Goal: Task Accomplishment & Management: Complete application form

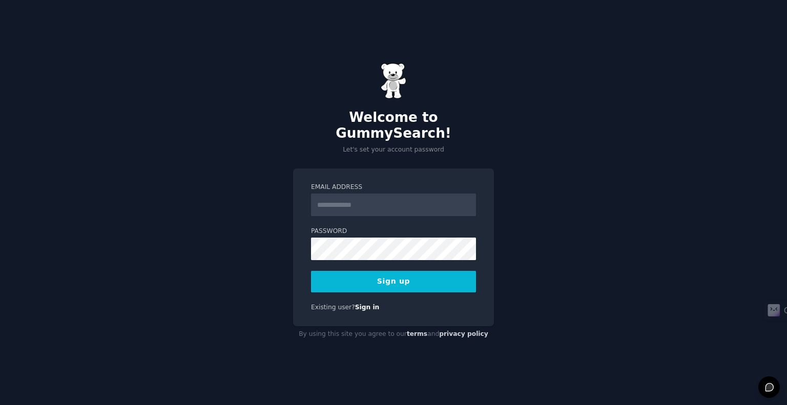
type input "**********"
click at [540, 227] on div "**********" at bounding box center [393, 202] width 787 height 405
click at [560, 165] on div "**********" at bounding box center [393, 202] width 787 height 405
click at [363, 304] on link "Sign in" at bounding box center [367, 307] width 25 height 7
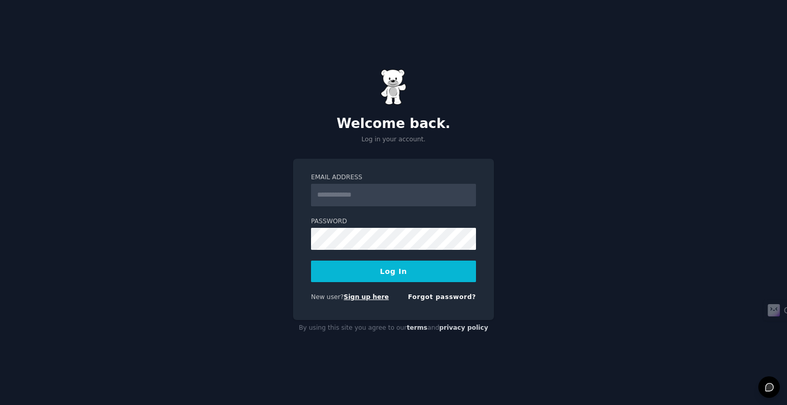
click at [353, 297] on link "Sign up here" at bounding box center [366, 297] width 45 height 7
click at [439, 295] on link "Forgot password?" at bounding box center [442, 297] width 68 height 7
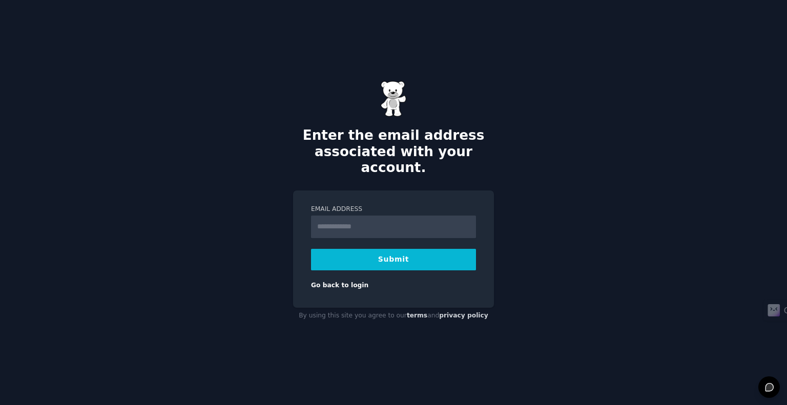
click at [383, 216] on input "Email Address" at bounding box center [393, 227] width 165 height 23
type input "**********"
click at [376, 258] on button "Submit" at bounding box center [393, 260] width 165 height 22
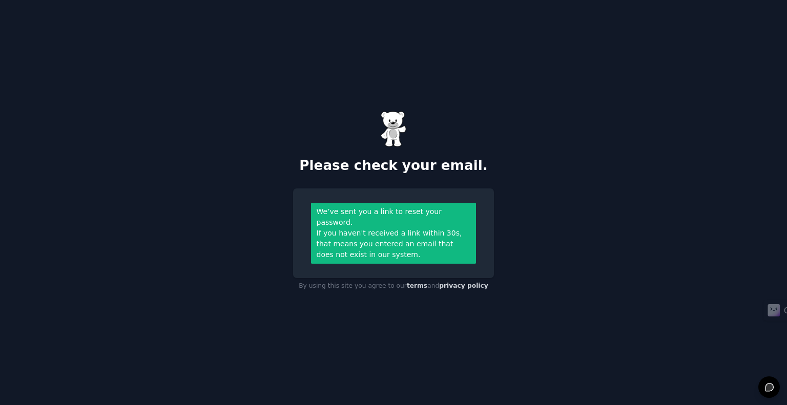
click at [391, 249] on div "If you haven't received a link within 30s, that means you entered an email that…" at bounding box center [394, 244] width 154 height 32
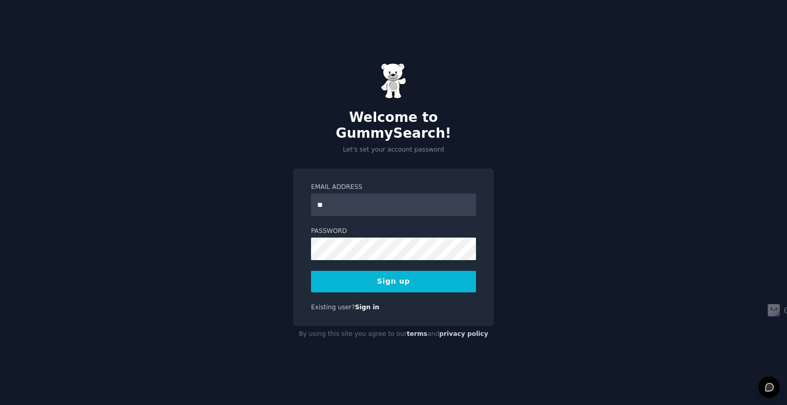
type input "**********"
click at [396, 276] on button "Sign up" at bounding box center [393, 282] width 165 height 22
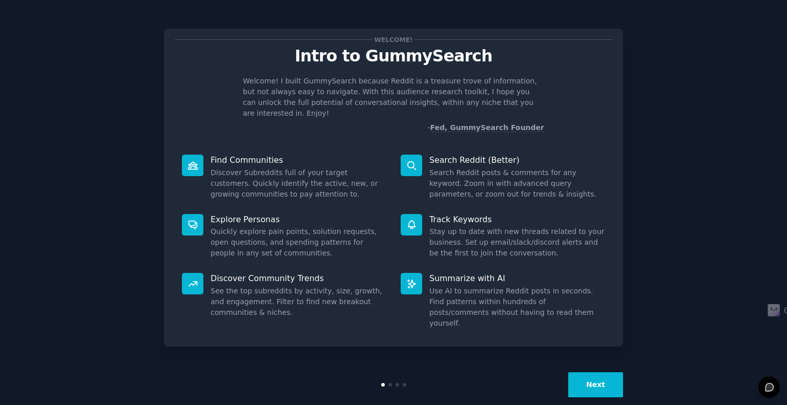
type input "[EMAIL_ADDRESS][DOMAIN_NAME]"
click at [618, 373] on button "Next" at bounding box center [595, 385] width 55 height 25
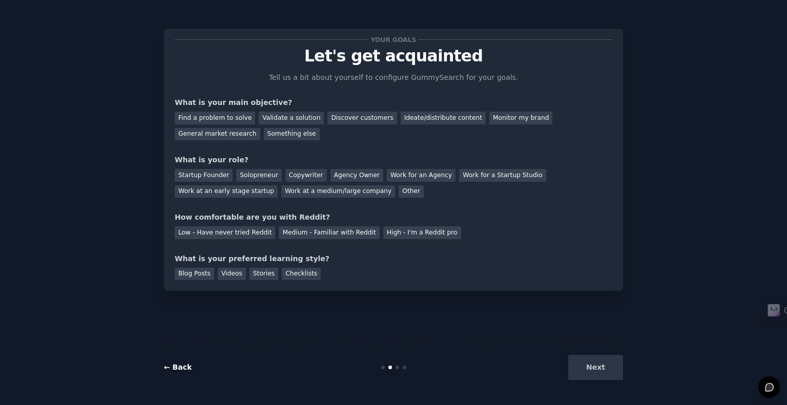
click at [181, 365] on link "← Back" at bounding box center [178, 367] width 28 height 8
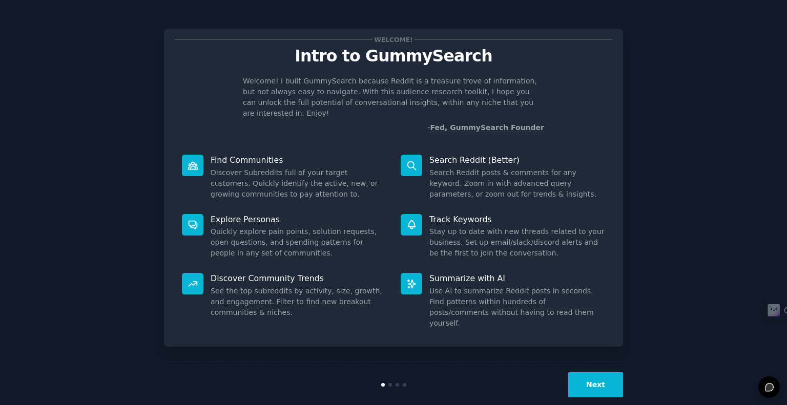
click at [620, 373] on button "Next" at bounding box center [595, 385] width 55 height 25
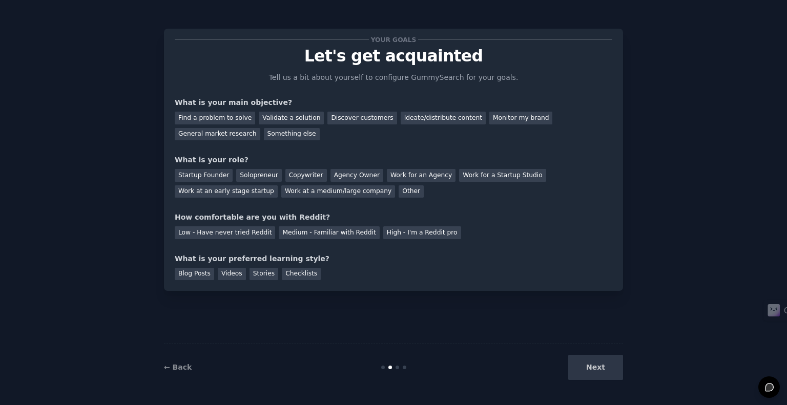
click at [606, 369] on div "Next" at bounding box center [546, 367] width 153 height 25
click at [605, 369] on div "Next" at bounding box center [546, 367] width 153 height 25
click at [596, 372] on div "Next" at bounding box center [546, 367] width 153 height 25
click at [436, 121] on div "Ideate/distribute content" at bounding box center [443, 118] width 85 height 13
click at [260, 128] on div "General market research" at bounding box center [218, 134] width 86 height 13
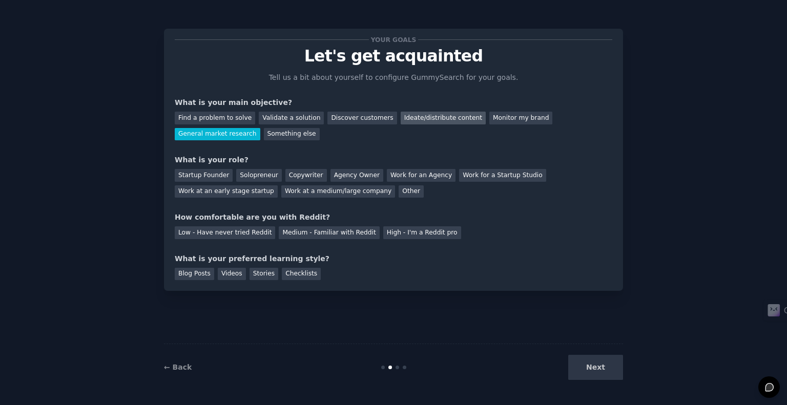
click at [406, 114] on div "Ideate/distribute content" at bounding box center [443, 118] width 85 height 13
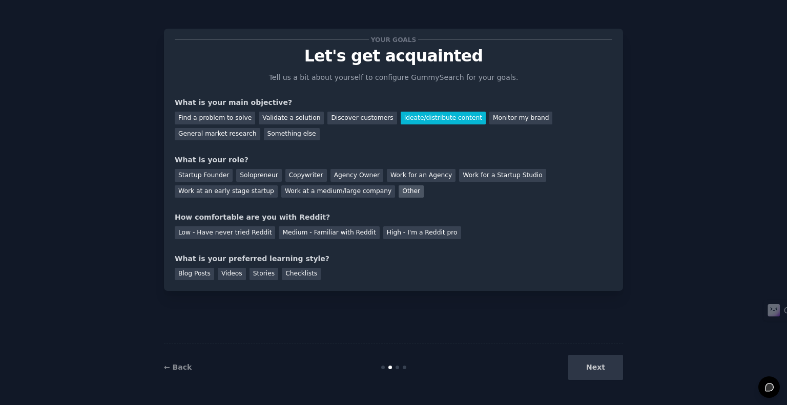
click at [399, 195] on div "Other" at bounding box center [411, 192] width 25 height 13
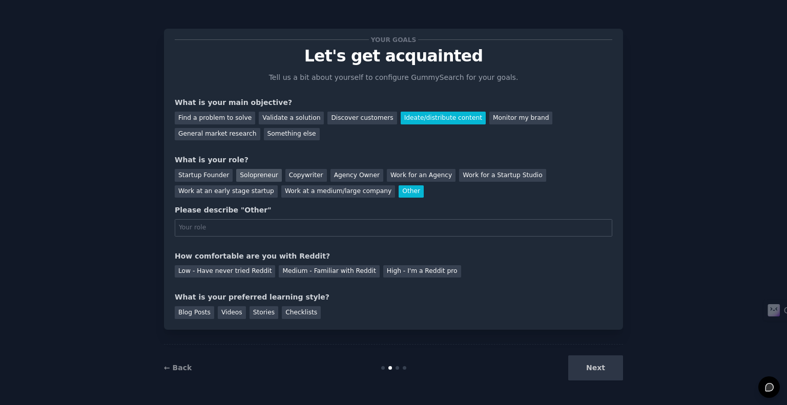
click at [257, 177] on div "Solopreneur" at bounding box center [258, 175] width 45 height 13
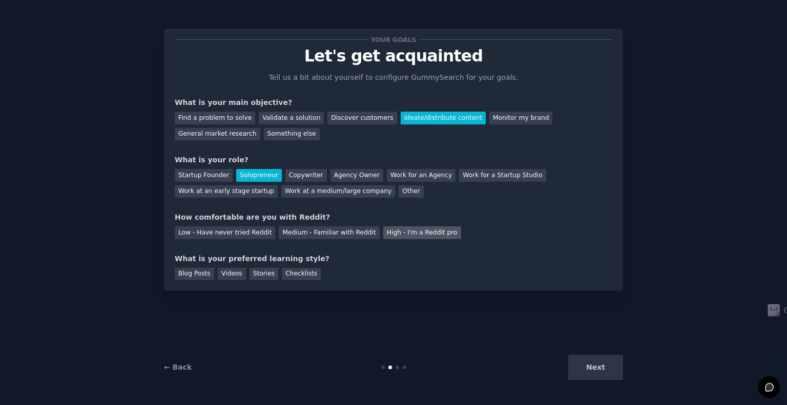
click at [384, 234] on div "High - I'm a Reddit pro" at bounding box center [422, 232] width 78 height 13
click at [354, 237] on div "Medium - Familiar with Reddit" at bounding box center [329, 232] width 100 height 13
click at [195, 274] on div "Blog Posts" at bounding box center [194, 274] width 39 height 13
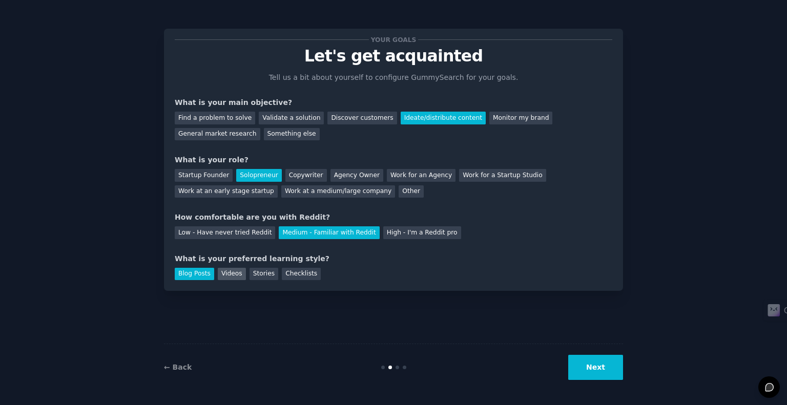
click at [239, 275] on div "Videos" at bounding box center [232, 274] width 28 height 13
click at [261, 274] on div "Stories" at bounding box center [264, 274] width 29 height 13
click at [289, 273] on div "Checklists" at bounding box center [301, 274] width 39 height 13
click at [190, 274] on div "Blog Posts" at bounding box center [194, 274] width 39 height 13
click at [298, 276] on div "Checklists" at bounding box center [301, 274] width 39 height 13
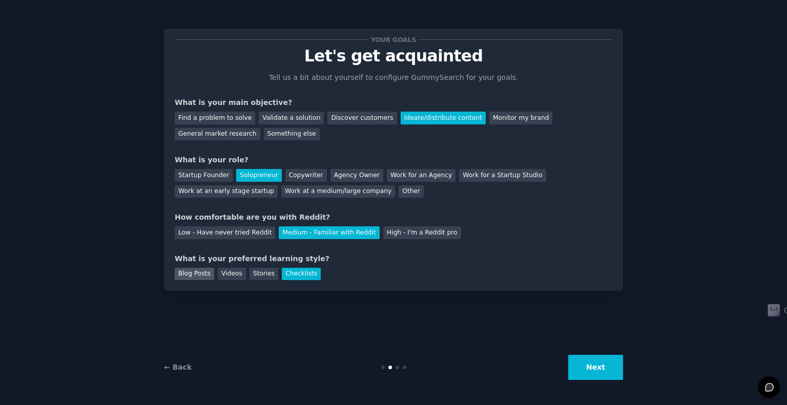
click at [184, 276] on div "Blog Posts" at bounding box center [194, 274] width 39 height 13
click at [297, 270] on div "Checklists" at bounding box center [301, 274] width 39 height 13
click at [581, 374] on button "Next" at bounding box center [595, 367] width 55 height 25
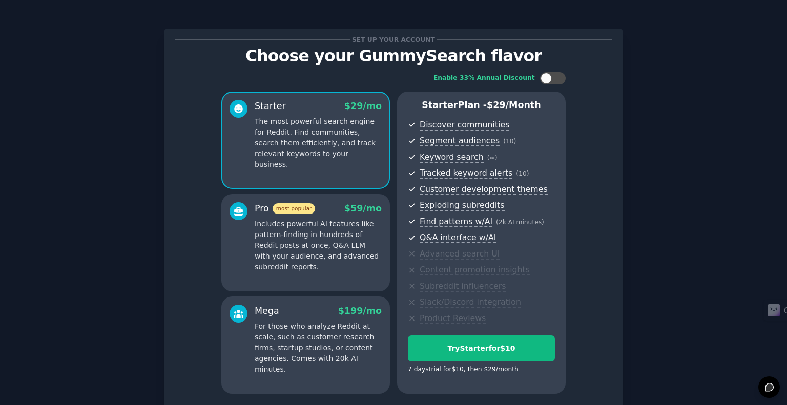
scroll to position [86, 0]
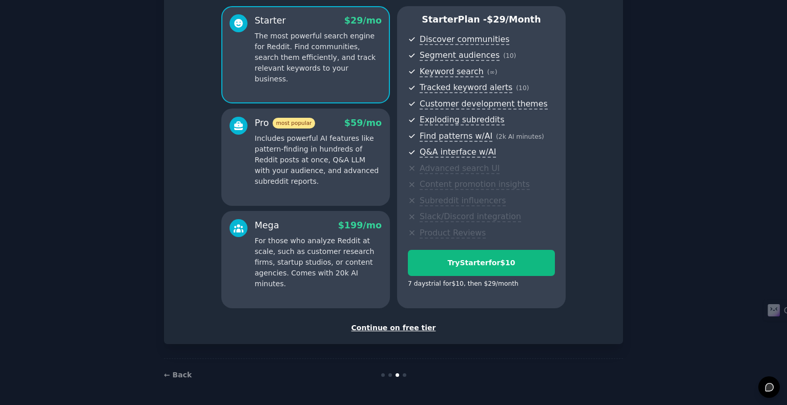
click at [383, 327] on div "Continue on free tier" at bounding box center [394, 328] width 438 height 11
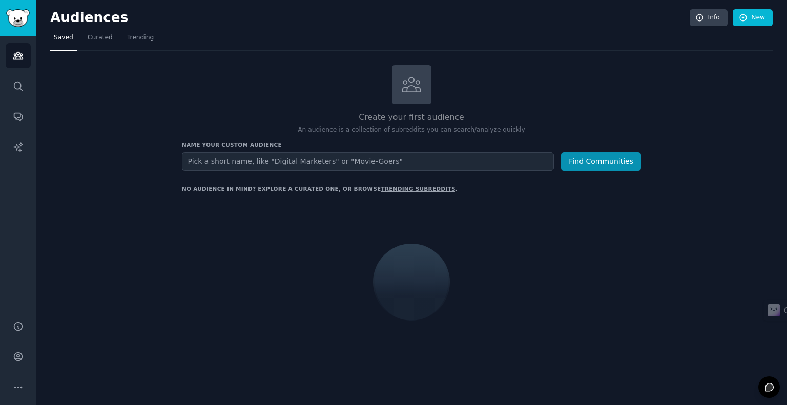
drag, startPoint x: 436, startPoint y: 69, endPoint x: 424, endPoint y: 86, distance: 20.9
click at [406, 90] on icon at bounding box center [412, 85] width 22 height 22
click at [424, 86] on div at bounding box center [411, 84] width 39 height 39
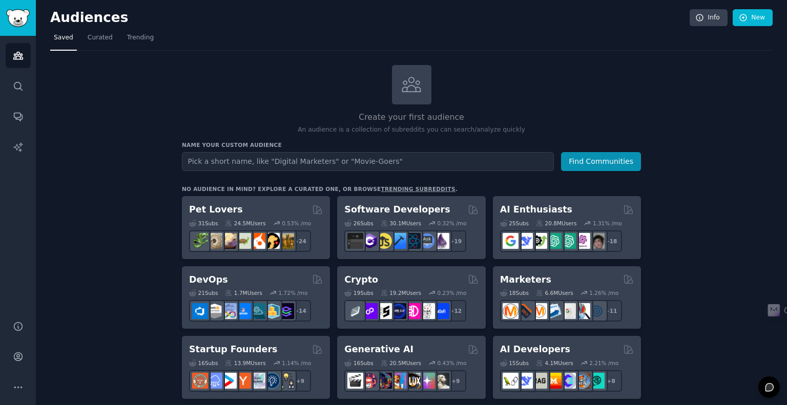
click at [424, 86] on div at bounding box center [411, 84] width 39 height 39
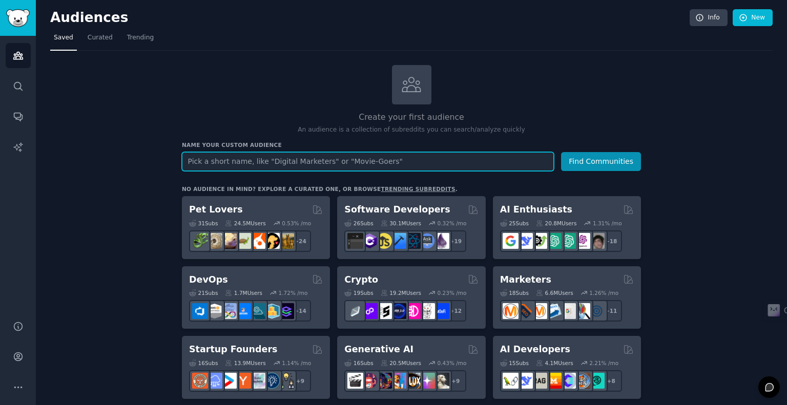
click at [357, 159] on input "text" at bounding box center [368, 161] width 372 height 19
click at [337, 159] on input "text" at bounding box center [368, 161] width 372 height 19
drag, startPoint x: 389, startPoint y: 154, endPoint x: 361, endPoint y: 159, distance: 29.1
drag, startPoint x: 361, startPoint y: 159, endPoint x: 323, endPoint y: 158, distance: 37.4
click at [323, 158] on input "text" at bounding box center [368, 161] width 372 height 19
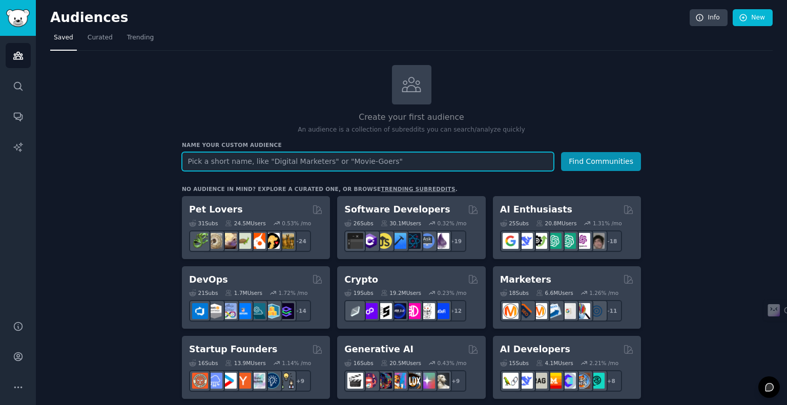
drag, startPoint x: 371, startPoint y: 158, endPoint x: 337, endPoint y: 162, distance: 34.1
drag, startPoint x: 337, startPoint y: 162, endPoint x: 306, endPoint y: 163, distance: 31.3
click at [306, 163] on input "text" at bounding box center [368, 161] width 372 height 19
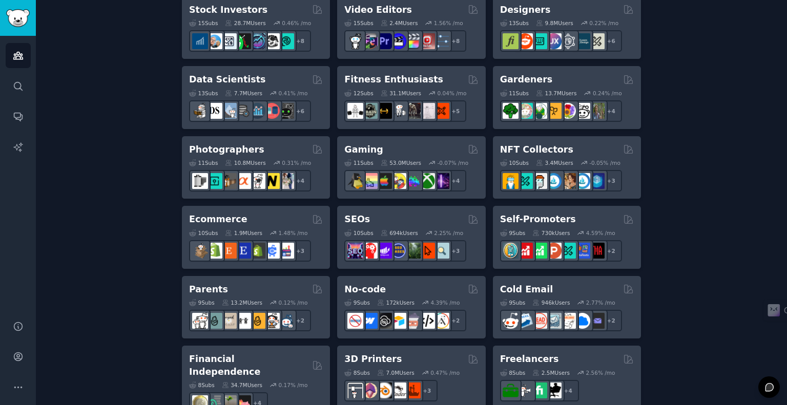
scroll to position [307, 0]
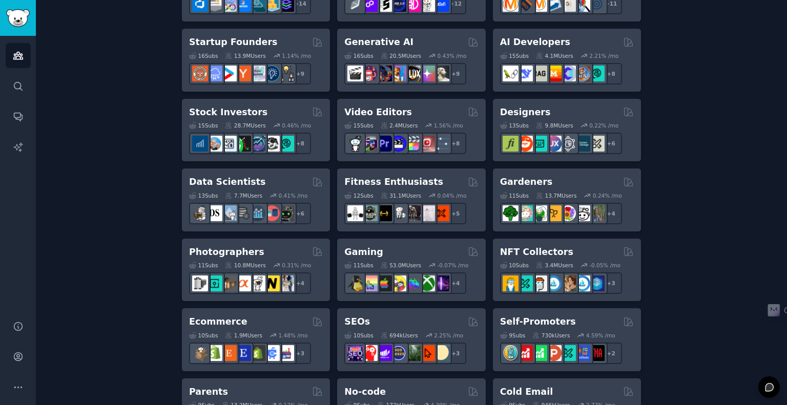
drag, startPoint x: 408, startPoint y: 234, endPoint x: 389, endPoint y: 233, distance: 18.5
click at [389, 233] on div "Pet Lovers Curated by GummySearch 31 Sub s 24.5M Users 0.53 % /mo + 24 Software…" at bounding box center [411, 381] width 459 height 985
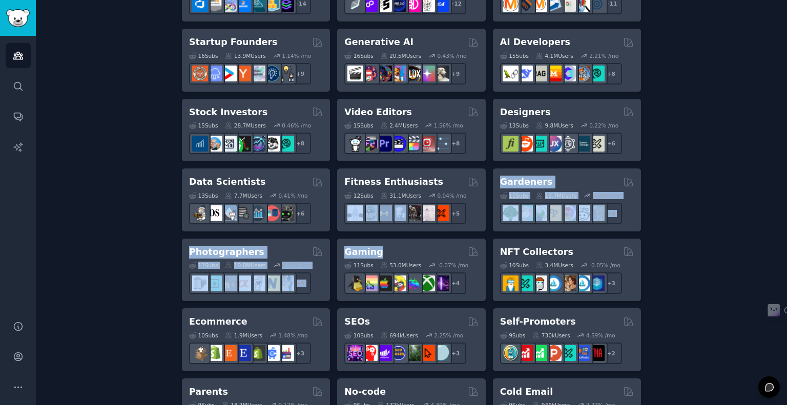
click at [405, 234] on div "Pet Lovers Curated by GummySearch 31 Sub s 24.5M Users 0.53 % /mo + 24 Software…" at bounding box center [411, 381] width 459 height 985
drag, startPoint x: 408, startPoint y: 235, endPoint x: 402, endPoint y: 236, distance: 5.7
click at [402, 236] on div "Pet Lovers Curated by GummySearch 31 Sub s 24.5M Users 0.53 % /mo + 24 Software…" at bounding box center [411, 381] width 459 height 985
click at [407, 235] on div "Pet Lovers Curated by GummySearch 31 Sub s 24.5M Users 0.53 % /mo + 24 Software…" at bounding box center [411, 381] width 459 height 985
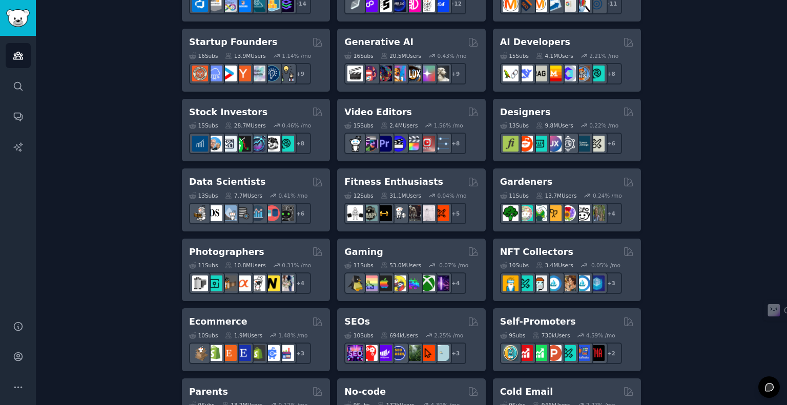
drag, startPoint x: 416, startPoint y: 235, endPoint x: 410, endPoint y: 235, distance: 6.1
drag, startPoint x: 410, startPoint y: 235, endPoint x: 403, endPoint y: 235, distance: 6.7
click at [403, 235] on div "Pet Lovers Curated by GummySearch 31 Sub s 24.5M Users 0.53 % /mo + 24 Software…" at bounding box center [411, 381] width 459 height 985
click at [410, 233] on div "Pet Lovers Curated by GummySearch 31 Sub s 24.5M Users 0.53 % /mo + 24 Software…" at bounding box center [411, 381] width 459 height 985
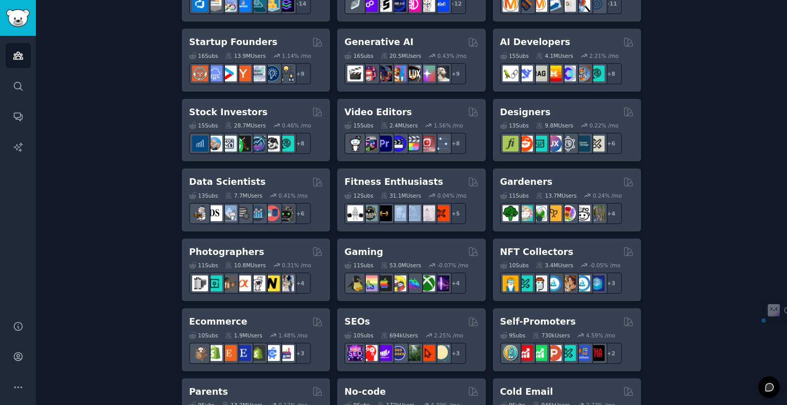
click at [410, 233] on div "Pet Lovers Curated by GummySearch 31 Sub s 24.5M Users 0.53 % /mo + 24 Software…" at bounding box center [411, 381] width 459 height 985
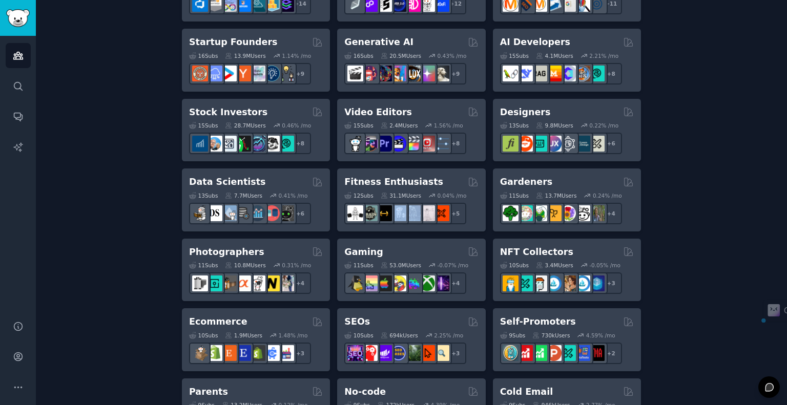
click at [410, 233] on div "Pet Lovers Curated by GummySearch 31 Sub s 24.5M Users 0.53 % /mo + 24 Software…" at bounding box center [411, 381] width 459 height 985
click at [412, 232] on div "Pet Lovers Curated by GummySearch 31 Sub s 24.5M Users 0.53 % /mo + 24 Software…" at bounding box center [411, 381] width 459 height 985
click at [415, 231] on div "Pet Lovers Curated by GummySearch 31 Sub s 24.5M Users 0.53 % /mo + 24 Software…" at bounding box center [411, 381] width 459 height 985
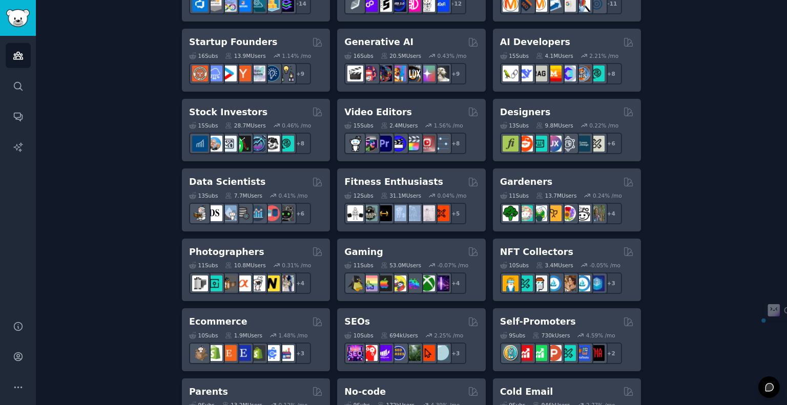
click at [415, 231] on div "Pet Lovers Curated by GummySearch 31 Sub s 24.5M Users 0.53 % /mo + 24 Software…" at bounding box center [411, 381] width 459 height 985
click at [409, 235] on div "Pet Lovers Curated by GummySearch 31 Sub s 24.5M Users 0.53 % /mo + 24 Software…" at bounding box center [411, 381] width 459 height 985
click at [408, 235] on div "Pet Lovers Curated by GummySearch 31 Sub s 24.5M Users 0.53 % /mo + 24 Software…" at bounding box center [411, 381] width 459 height 985
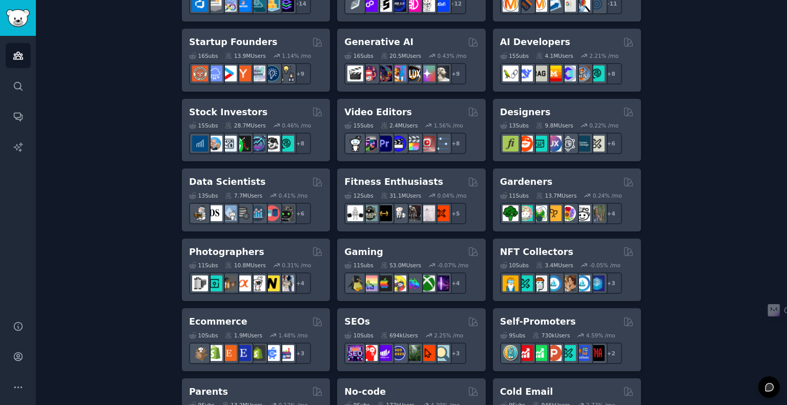
click at [408, 235] on div "Pet Lovers Curated by GummySearch 31 Sub s 24.5M Users 0.53 % /mo + 24 Software…" at bounding box center [411, 381] width 459 height 985
click at [417, 236] on div "Pet Lovers Curated by GummySearch 31 Sub s 24.5M Users 0.53 % /mo + 24 Software…" at bounding box center [411, 381] width 459 height 985
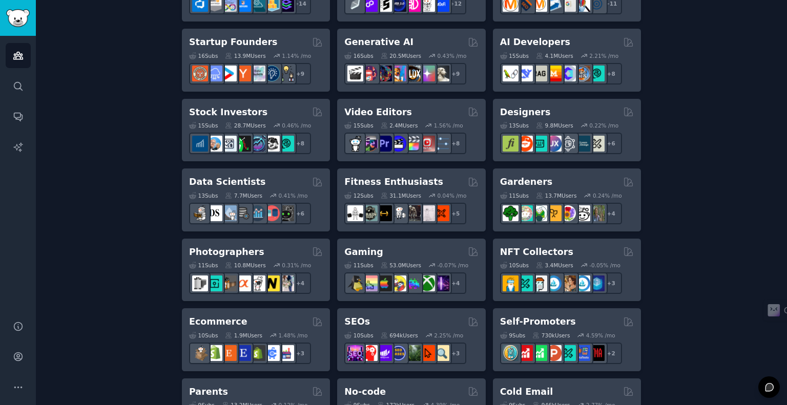
click at [686, 259] on div "Create your first audience An audience is a collection of subreddits you can se…" at bounding box center [411, 316] width 723 height 1116
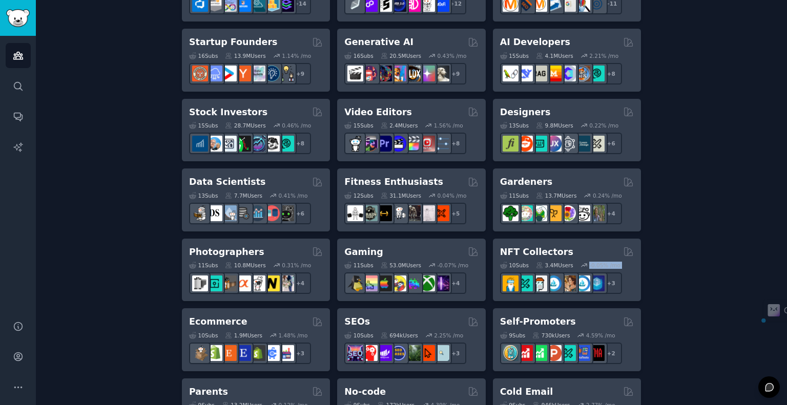
click at [686, 259] on div "Create your first audience An audience is a collection of subreddits you can se…" at bounding box center [411, 316] width 723 height 1116
click at [672, 268] on div "Create your first audience An audience is a collection of subreddits you can se…" at bounding box center [411, 316] width 723 height 1116
click at [685, 273] on div "Create your first audience An audience is a collection of subreddits you can se…" at bounding box center [411, 316] width 723 height 1116
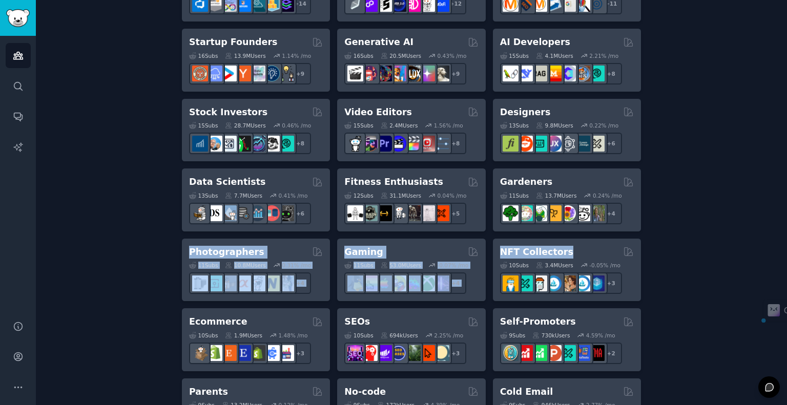
drag, startPoint x: 688, startPoint y: 253, endPoint x: 130, endPoint y: 239, distance: 558.7
click at [130, 239] on div "Create your first audience An audience is a collection of subreddits you can se…" at bounding box center [411, 316] width 723 height 1116
click at [102, 239] on div "Create your first audience An audience is a collection of subreddits you can se…" at bounding box center [411, 316] width 723 height 1116
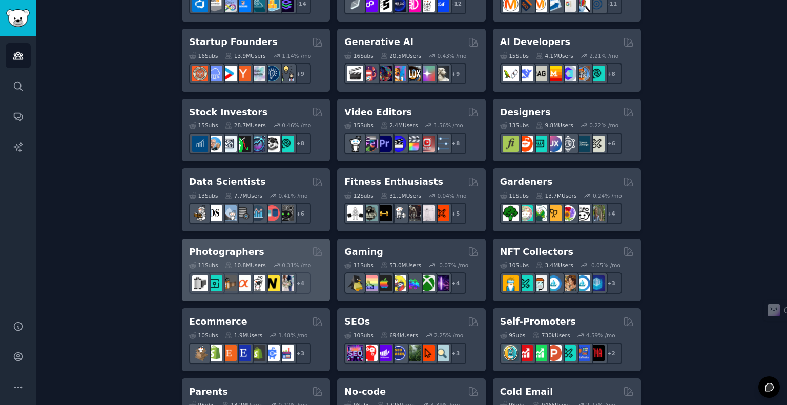
drag, startPoint x: 95, startPoint y: 257, endPoint x: 273, endPoint y: 262, distance: 177.4
click at [296, 260] on div "Create your first audience An audience is a collection of subreddits you can se…" at bounding box center [411, 316] width 723 height 1116
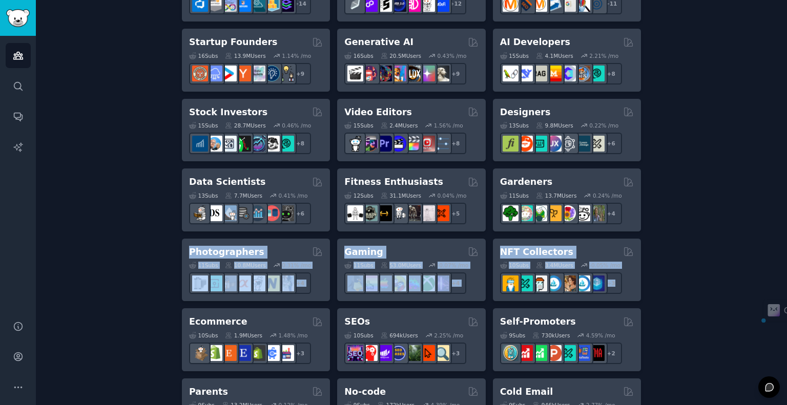
drag, startPoint x: 166, startPoint y: 243, endPoint x: 671, endPoint y: 276, distance: 505.8
click at [671, 276] on div "Create your first audience An audience is a collection of subreddits you can se…" at bounding box center [411, 316] width 723 height 1116
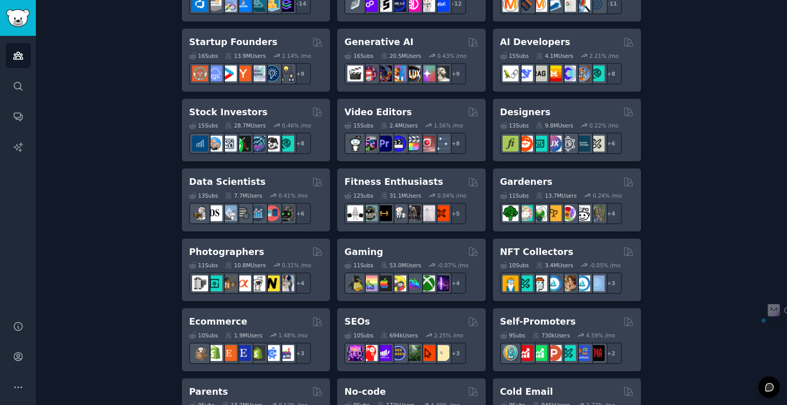
click at [671, 277] on div "Create your first audience An audience is a collection of subreddits you can se…" at bounding box center [411, 316] width 723 height 1116
drag, startPoint x: 669, startPoint y: 265, endPoint x: 664, endPoint y: 277, distance: 12.7
click at [664, 277] on div "Create your first audience An audience is a collection of subreddits you can se…" at bounding box center [411, 316] width 723 height 1116
drag, startPoint x: 114, startPoint y: 250, endPoint x: 105, endPoint y: 260, distance: 14.2
drag, startPoint x: 105, startPoint y: 260, endPoint x: 84, endPoint y: 271, distance: 23.6
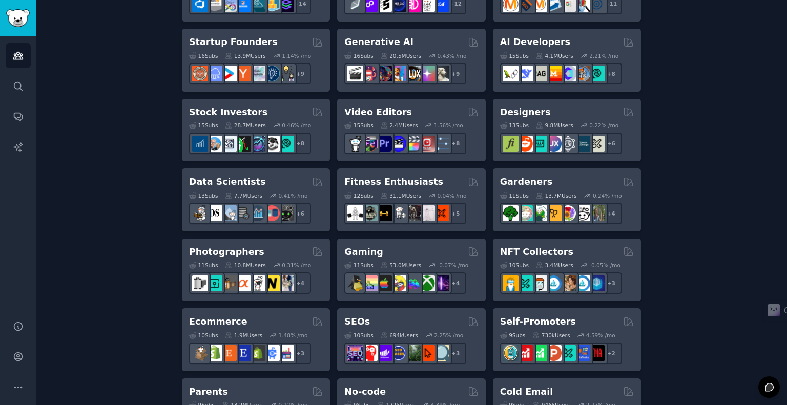
click at [83, 272] on div "Create your first audience An audience is a collection of subreddits you can se…" at bounding box center [411, 316] width 723 height 1116
drag, startPoint x: 160, startPoint y: 268, endPoint x: 145, endPoint y: 272, distance: 16.3
drag, startPoint x: 145, startPoint y: 272, endPoint x: 133, endPoint y: 272, distance: 11.3
click at [133, 272] on div "Create your first audience An audience is a collection of subreddits you can se…" at bounding box center [411, 316] width 723 height 1116
drag, startPoint x: 175, startPoint y: 276, endPoint x: 167, endPoint y: 274, distance: 8.0
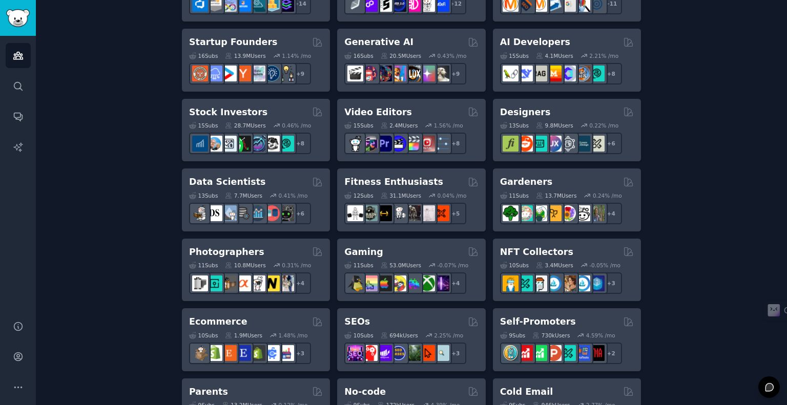
click at [168, 274] on div "Create your first audience An audience is a collection of subreddits you can se…" at bounding box center [411, 316] width 723 height 1116
click at [166, 272] on div "Create your first audience An audience is a collection of subreddits you can se…" at bounding box center [411, 316] width 723 height 1116
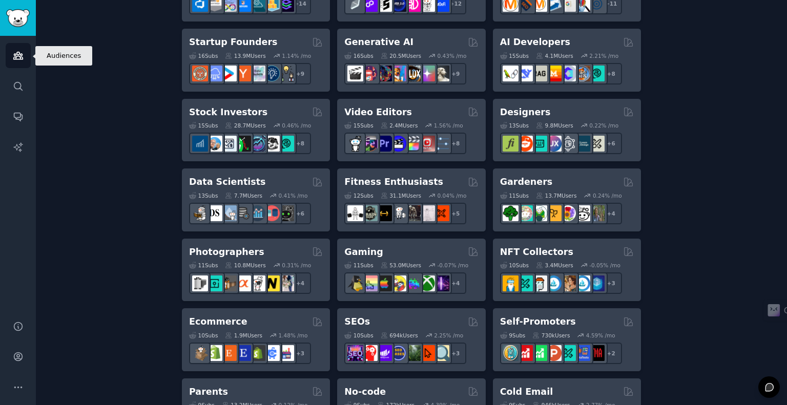
click at [18, 57] on icon "Sidebar" at bounding box center [18, 55] width 11 height 11
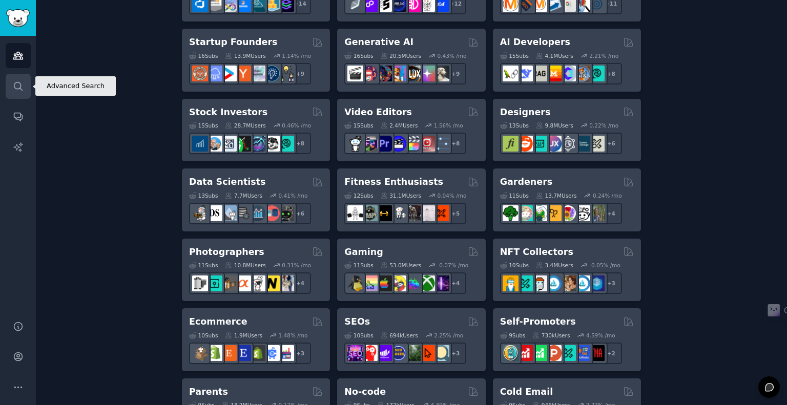
click at [15, 85] on icon "Sidebar" at bounding box center [18, 86] width 11 height 11
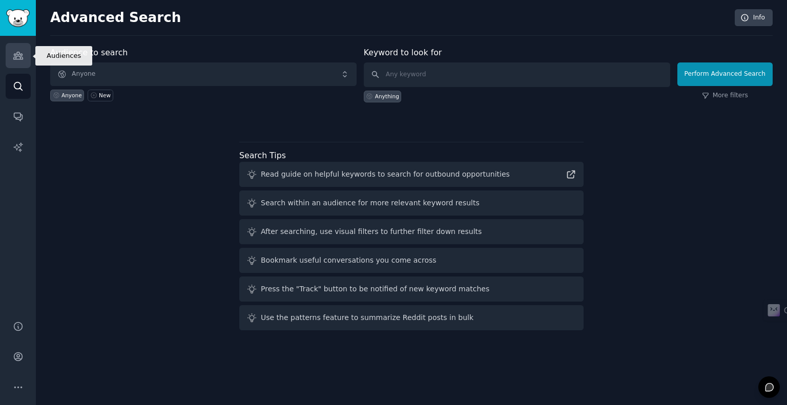
click at [22, 56] on icon "Sidebar" at bounding box center [18, 55] width 11 height 11
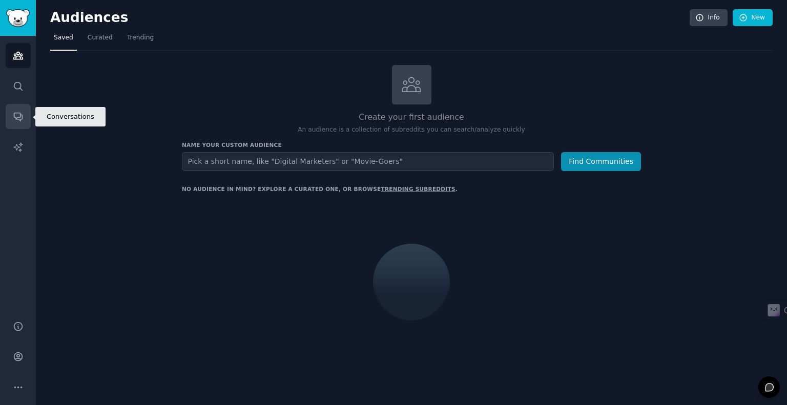
drag, startPoint x: 21, startPoint y: 124, endPoint x: 11, endPoint y: 115, distance: 13.1
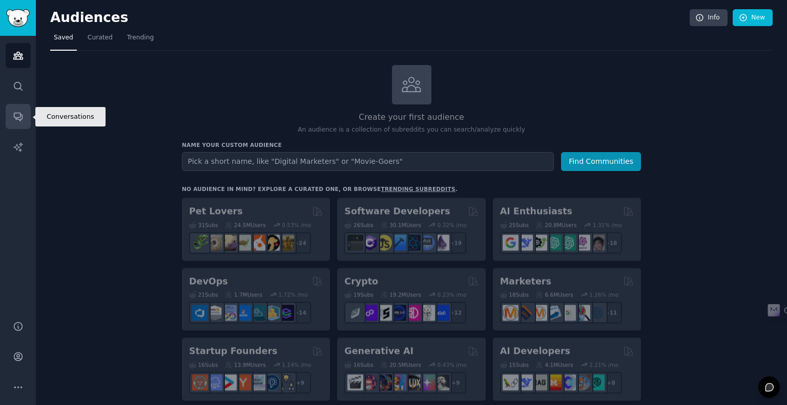
click at [11, 115] on link "Conversations" at bounding box center [18, 116] width 25 height 25
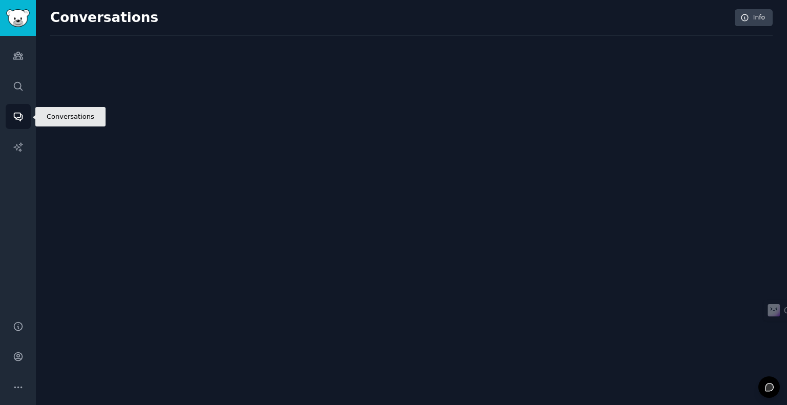
click at [13, 118] on icon "Sidebar" at bounding box center [18, 116] width 11 height 11
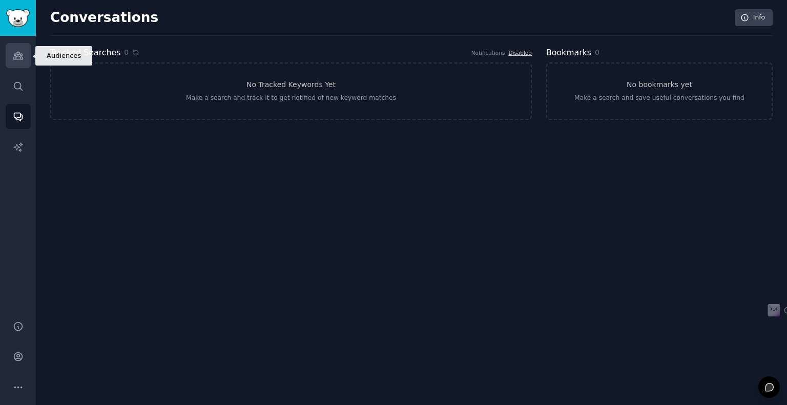
click at [28, 59] on link "Audiences" at bounding box center [18, 55] width 25 height 25
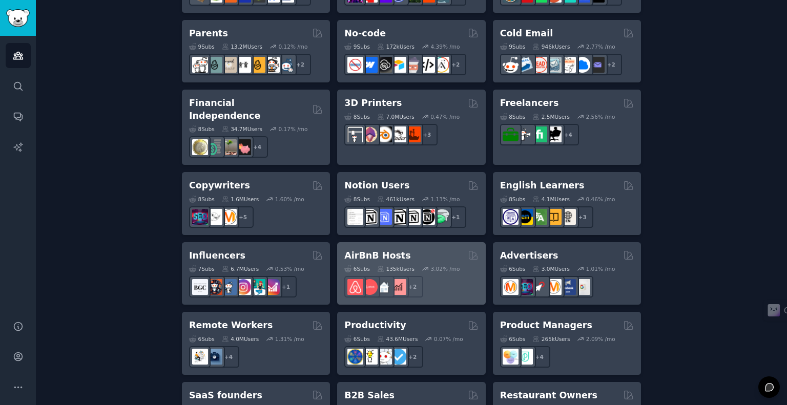
scroll to position [776, 0]
